Goal: Task Accomplishment & Management: Manage account settings

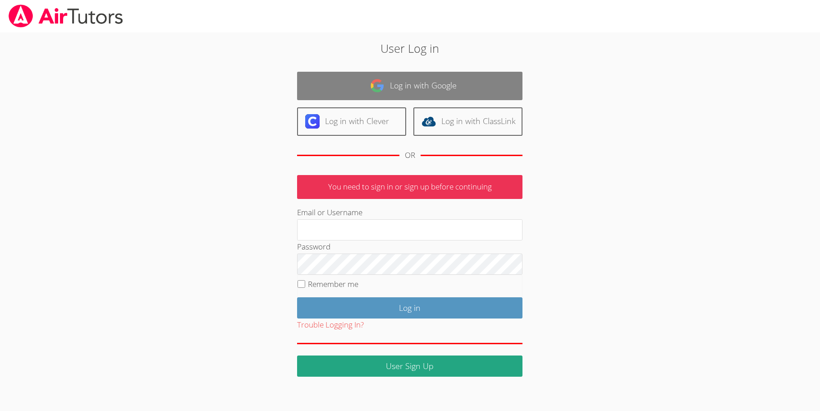
type input "[EMAIL_ADDRESS][DOMAIN_NAME]"
click at [393, 86] on link "Log in with Google" at bounding box center [410, 86] width 226 height 28
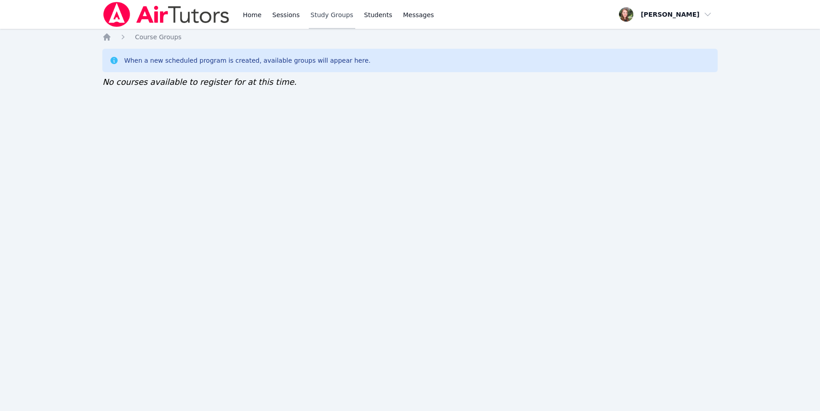
click at [322, 14] on link "Study Groups" at bounding box center [332, 14] width 46 height 29
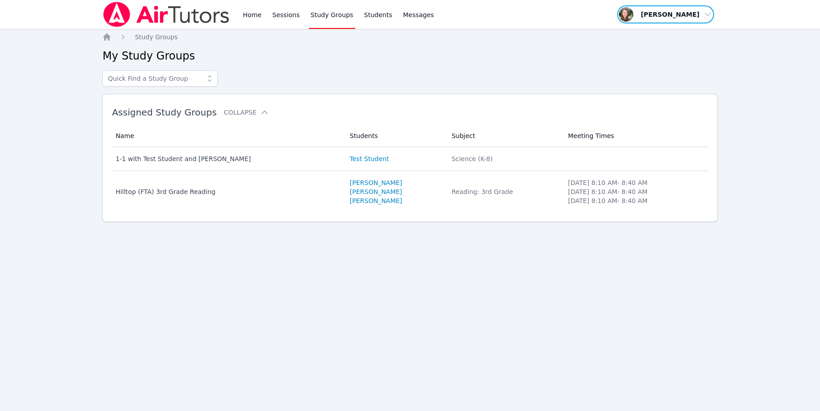
click at [697, 15] on span "button" at bounding box center [666, 15] width 98 height 20
click at [636, 34] on link "Profile" at bounding box center [669, 35] width 87 height 16
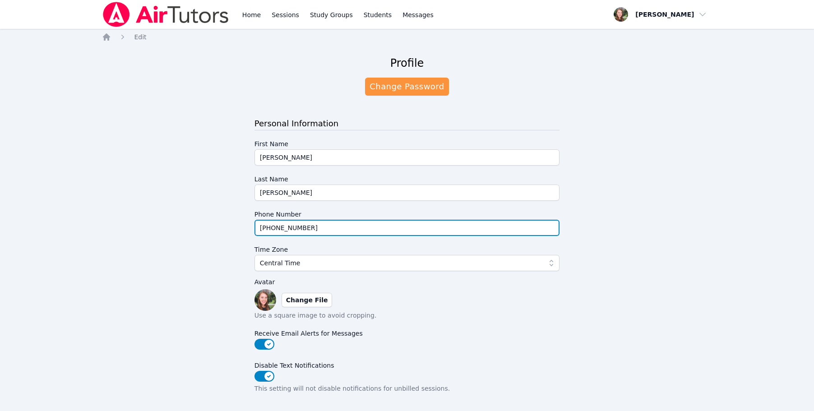
click at [308, 229] on input "(316) 393-4269" at bounding box center [406, 228] width 305 height 16
drag, startPoint x: 274, startPoint y: 227, endPoint x: 313, endPoint y: 229, distance: 39.3
click at [313, 229] on input "(316) 393-4269" at bounding box center [406, 228] width 305 height 16
type input "(316) 208-5522"
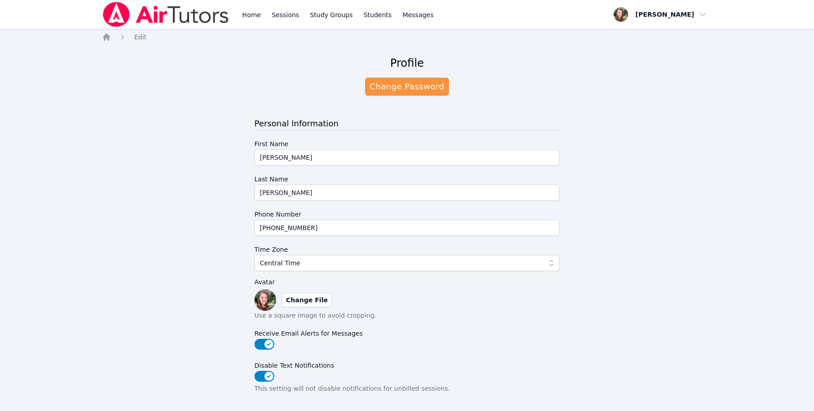
click at [142, 242] on div "Profile Change Password Personal Information First Name Heather Last Name Parha…" at bounding box center [407, 295] width 610 height 493
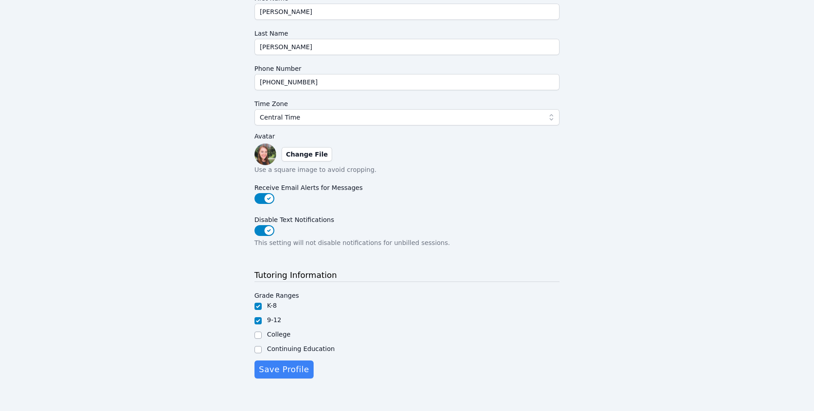
scroll to position [148, 0]
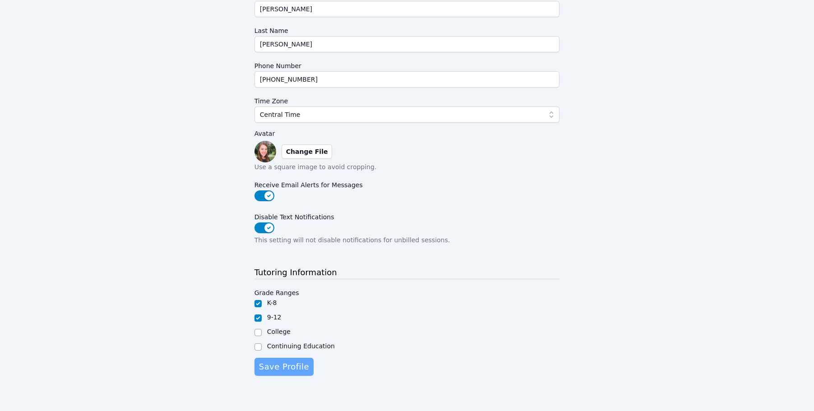
click at [291, 370] on span "Save Profile" at bounding box center [284, 366] width 50 height 13
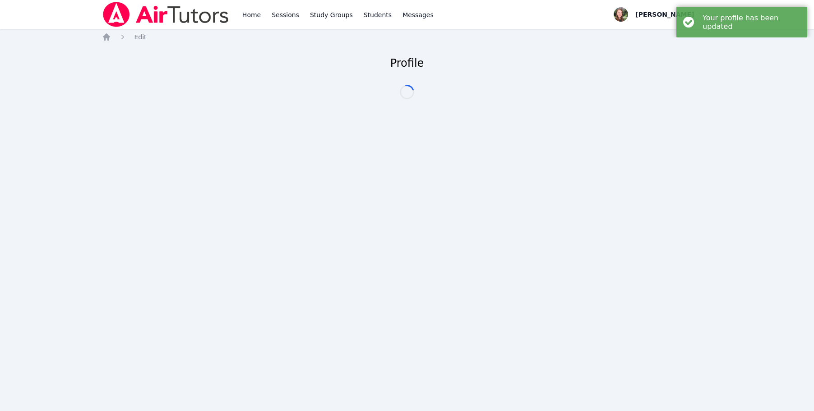
scroll to position [0, 0]
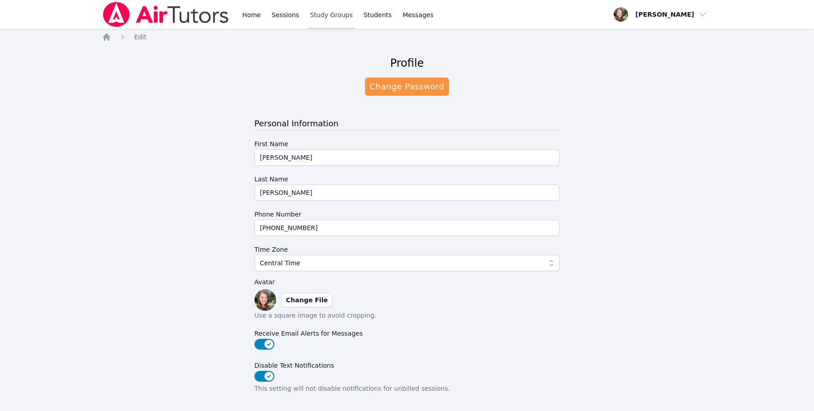
click at [330, 14] on link "Study Groups" at bounding box center [331, 14] width 46 height 29
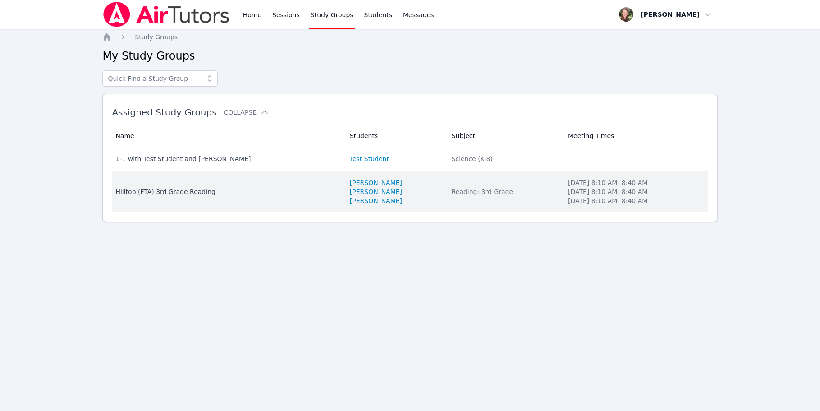
click at [145, 192] on div "Hilltop (FTA) 3rd Grade Reading" at bounding box center [226, 191] width 223 height 9
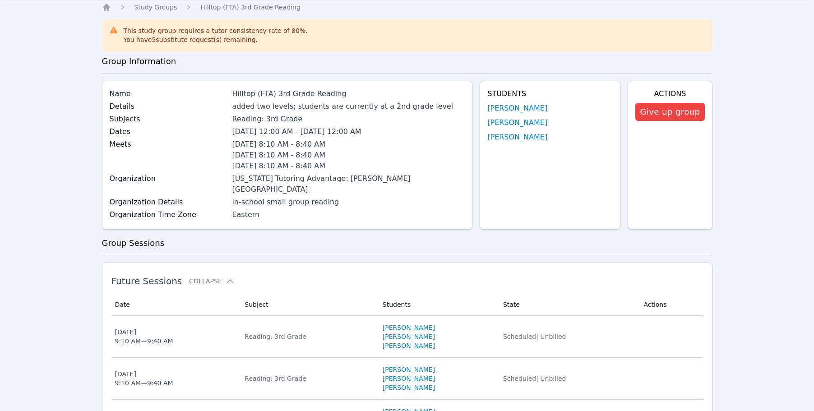
scroll to position [45, 0]
